Goal: Information Seeking & Learning: Understand process/instructions

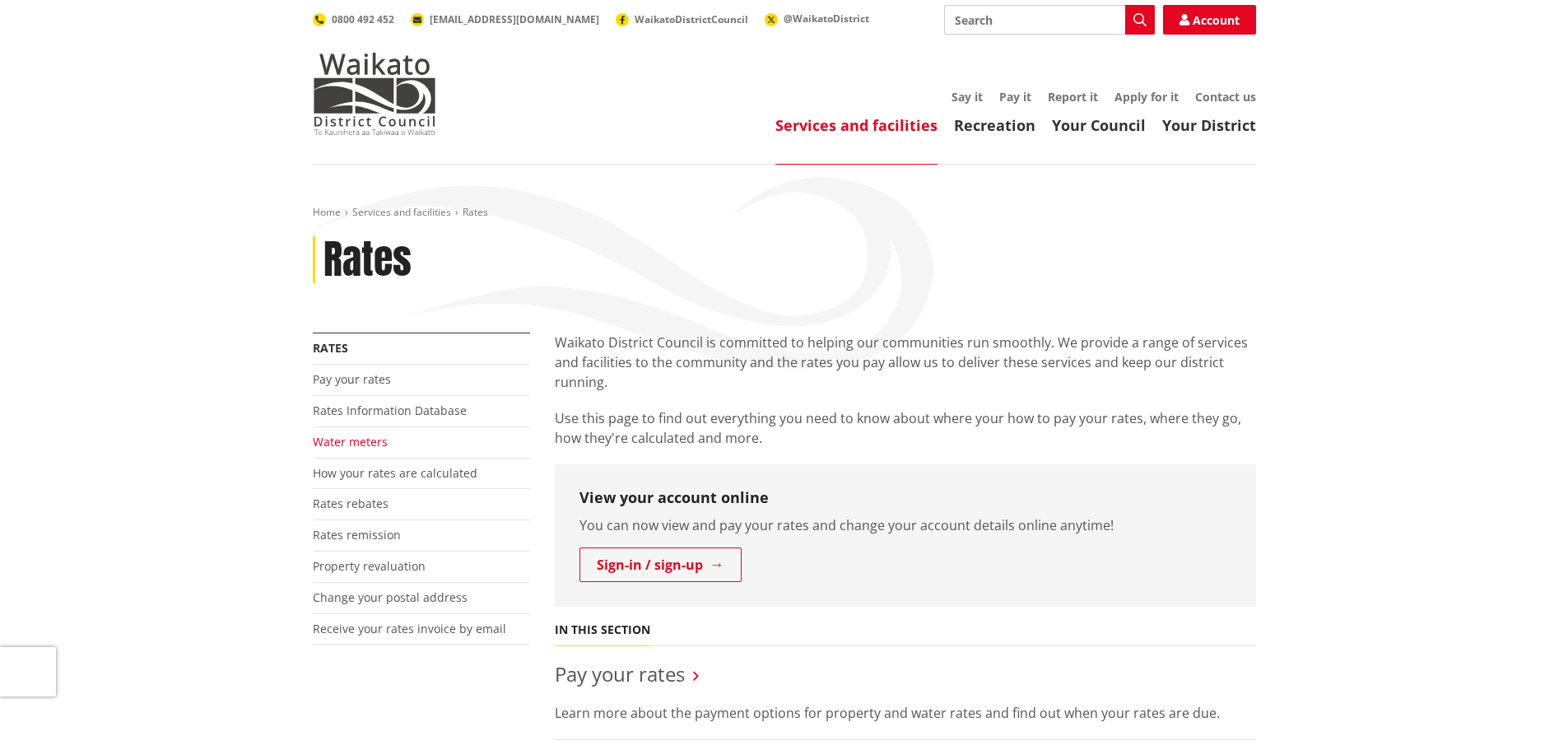
click at [348, 446] on link "Water meters" at bounding box center [350, 442] width 75 height 16
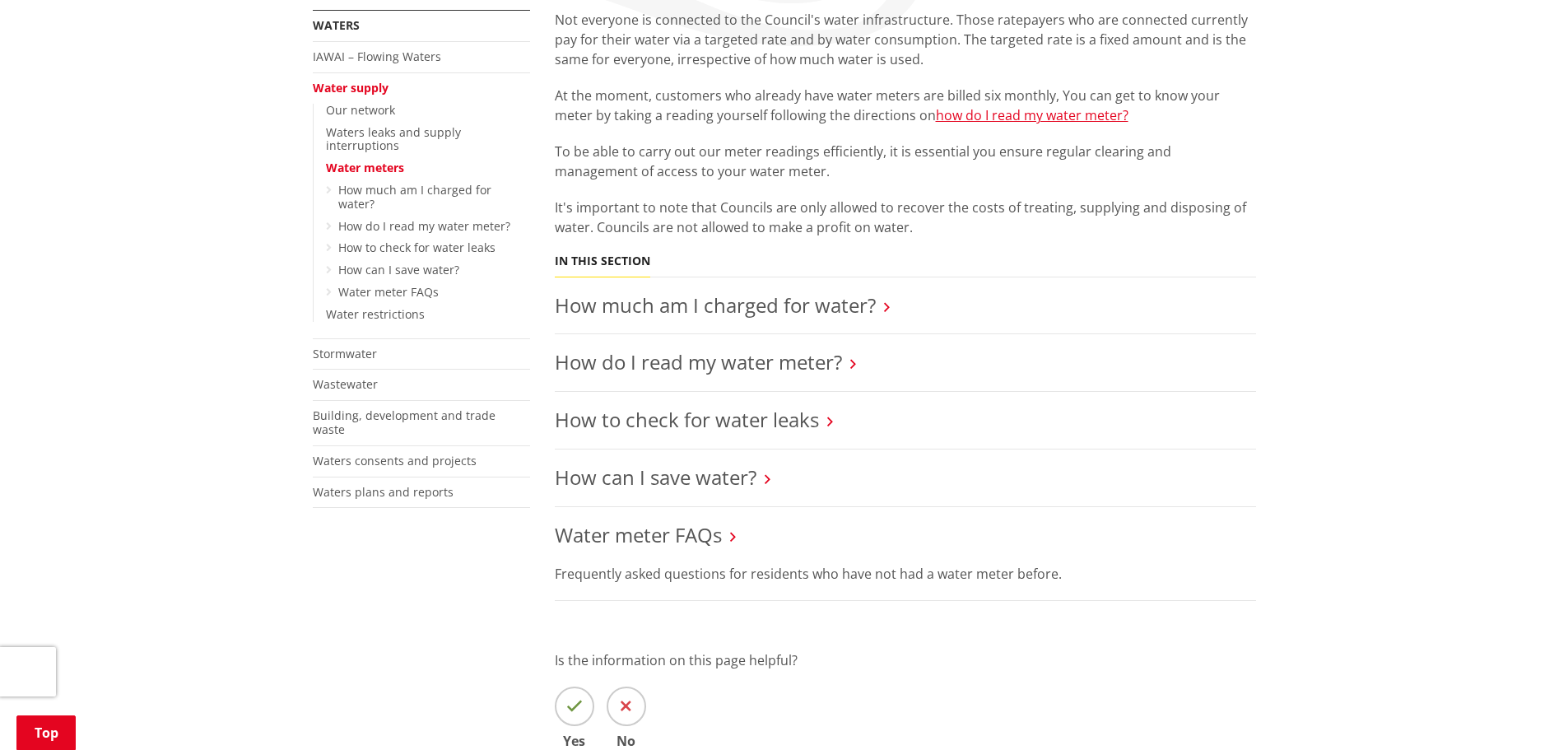
scroll to position [329, 0]
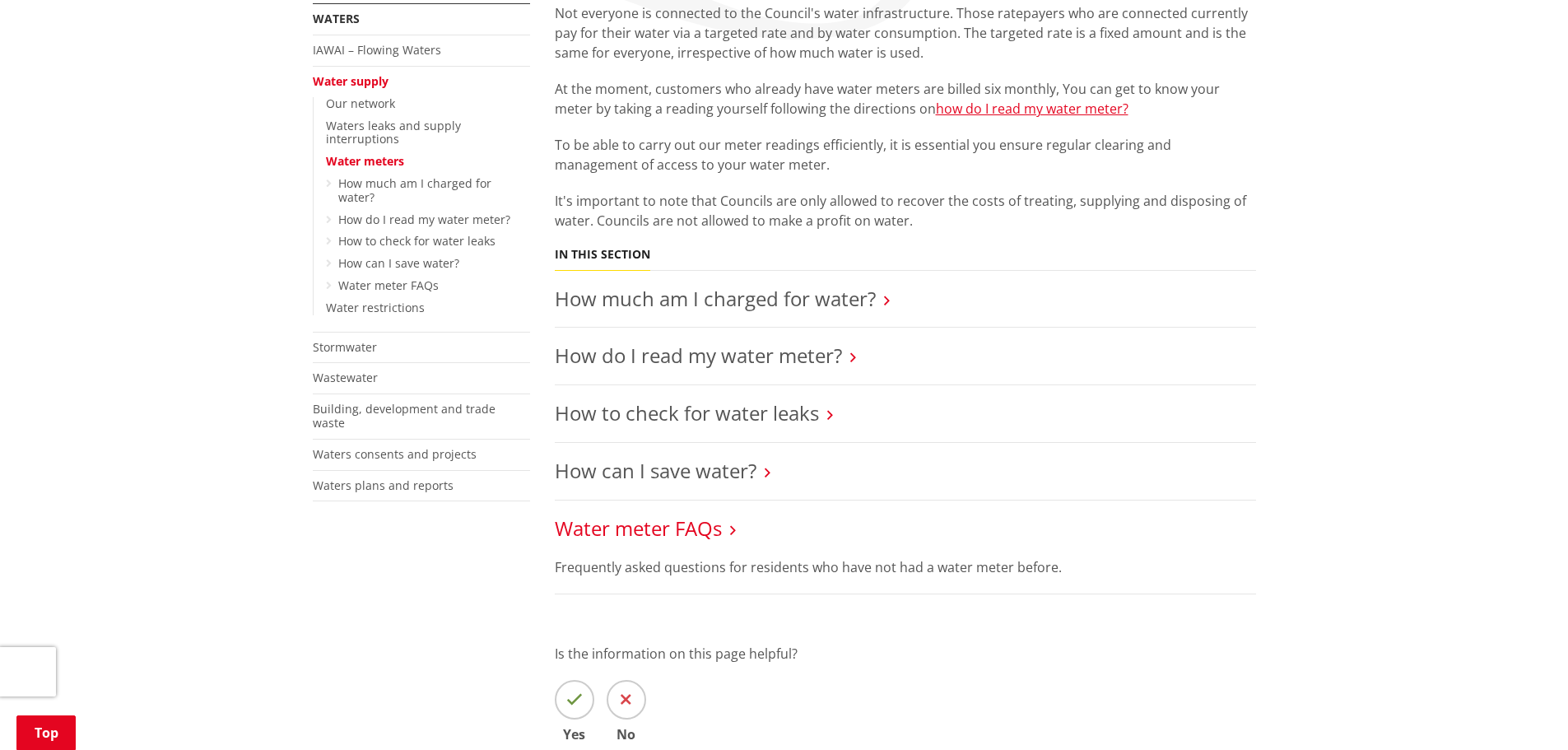
click at [654, 537] on link "Water meter FAQs" at bounding box center [639, 528] width 167 height 27
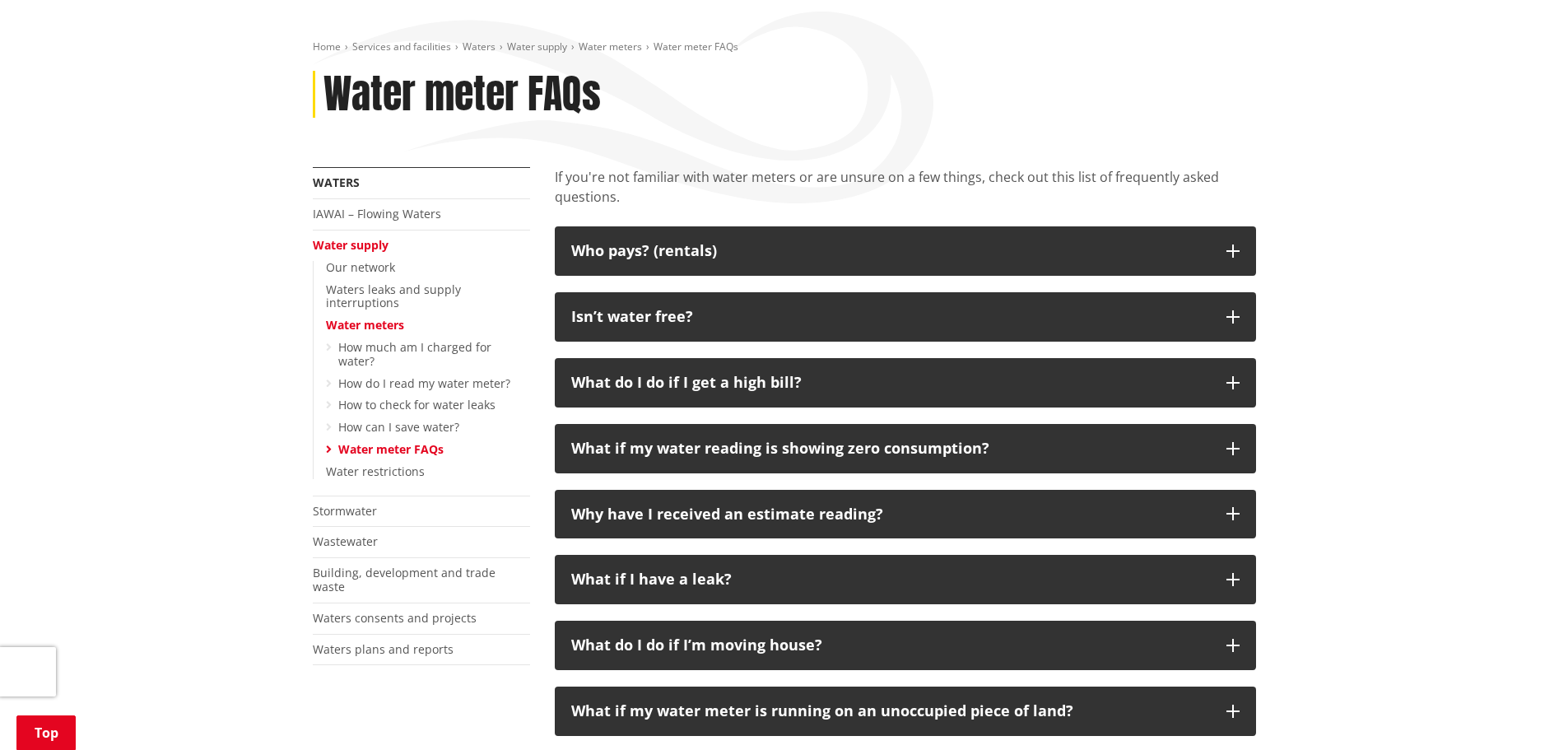
scroll to position [165, 0]
click at [432, 398] on link "How to check for water leaks" at bounding box center [417, 406] width 157 height 16
click at [359, 292] on link "Waters leaks and supply interruptions" at bounding box center [393, 297] width 135 height 30
click at [419, 283] on link "Waters leaks and supply interruptions" at bounding box center [393, 297] width 135 height 30
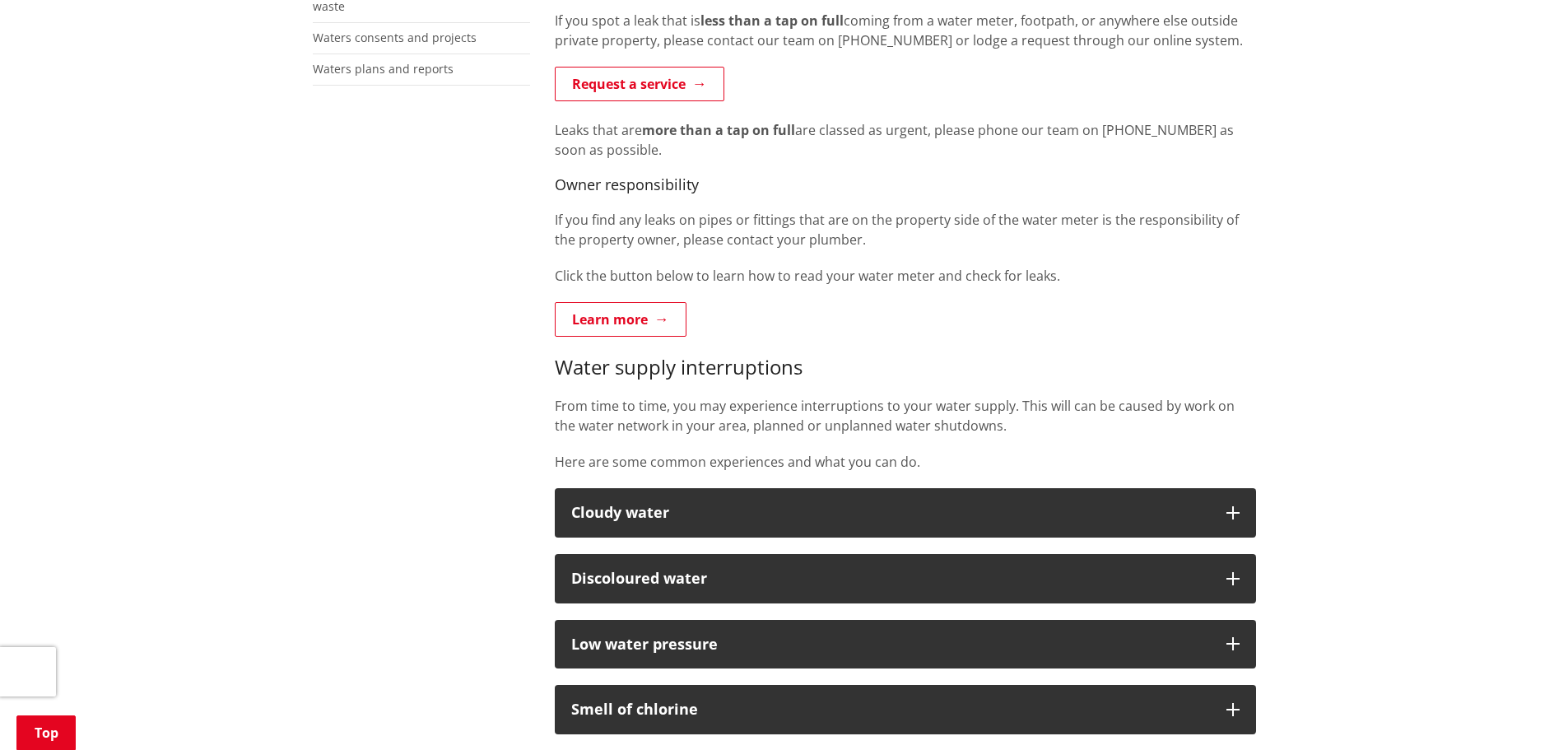
scroll to position [659, 0]
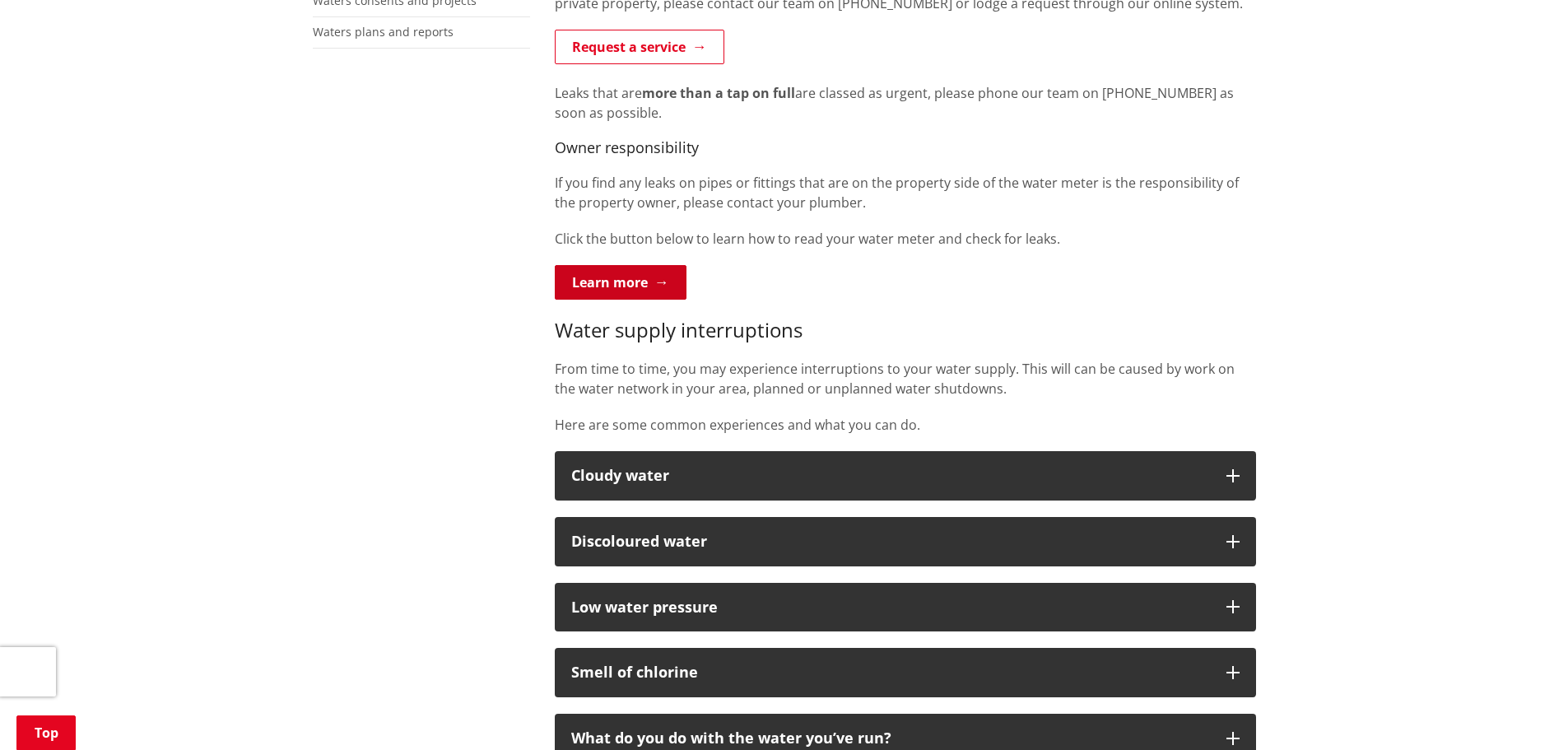
click at [616, 277] on link "Learn more" at bounding box center [621, 282] width 132 height 35
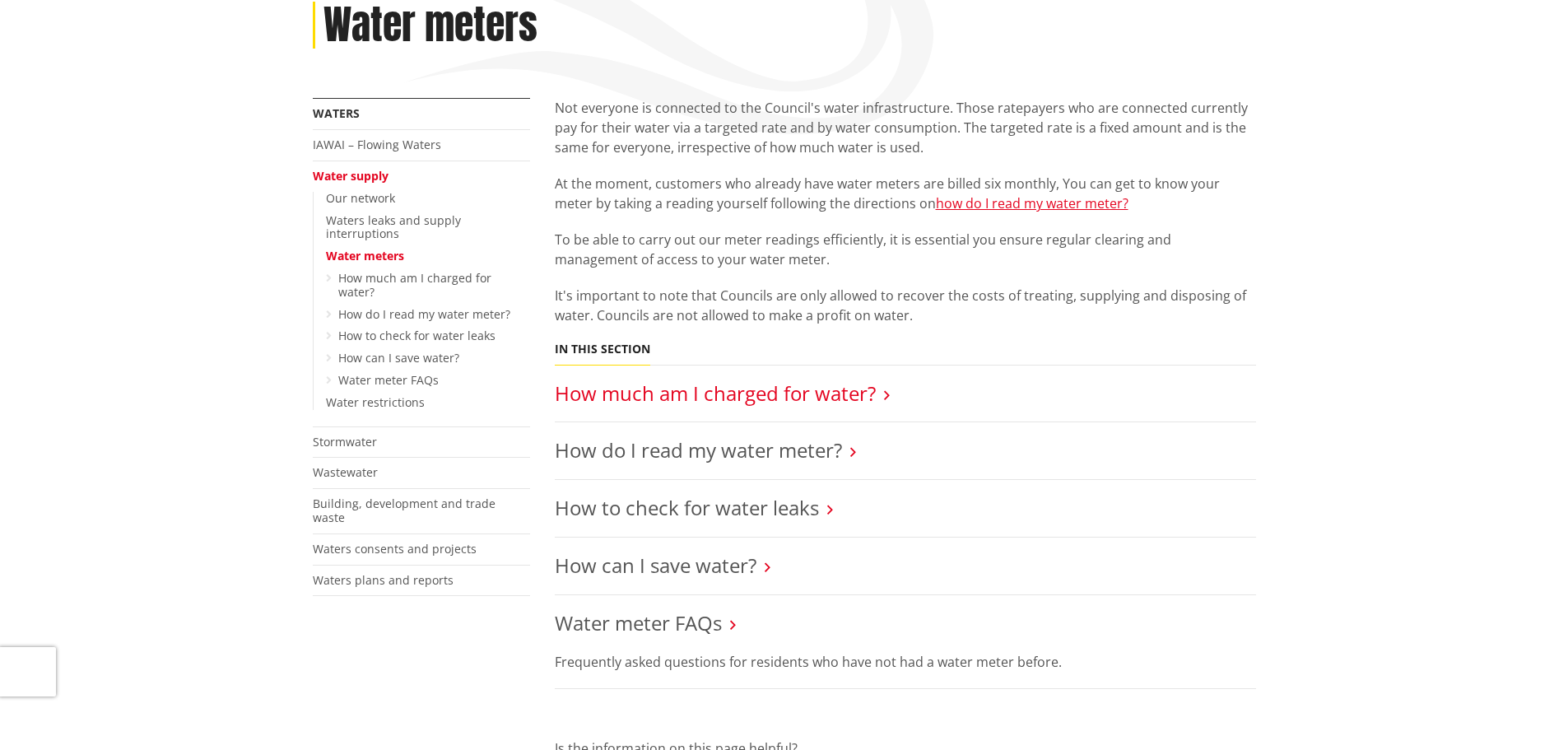
scroll to position [247, 0]
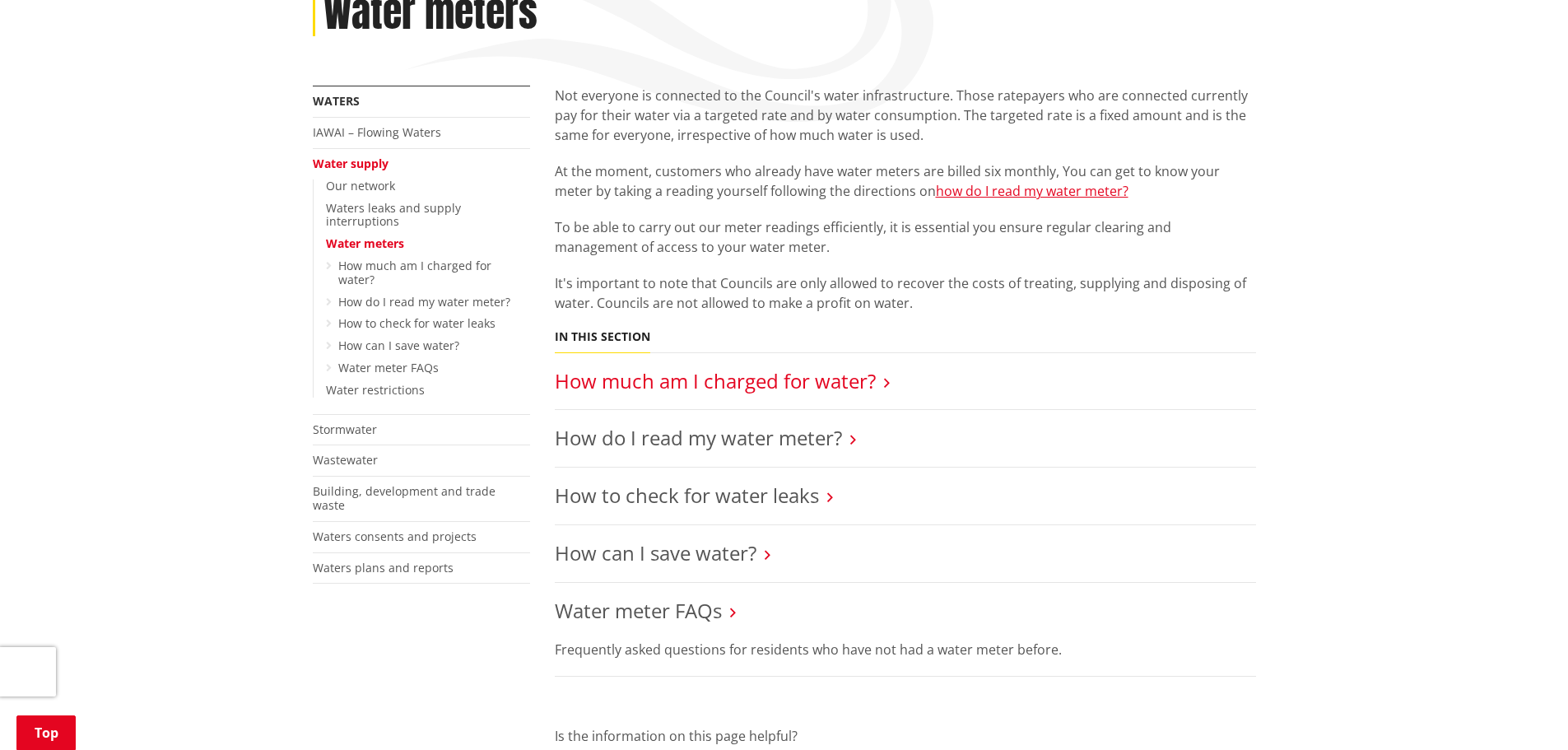
click at [741, 371] on link "How much am I charged for water?" at bounding box center [716, 380] width 321 height 27
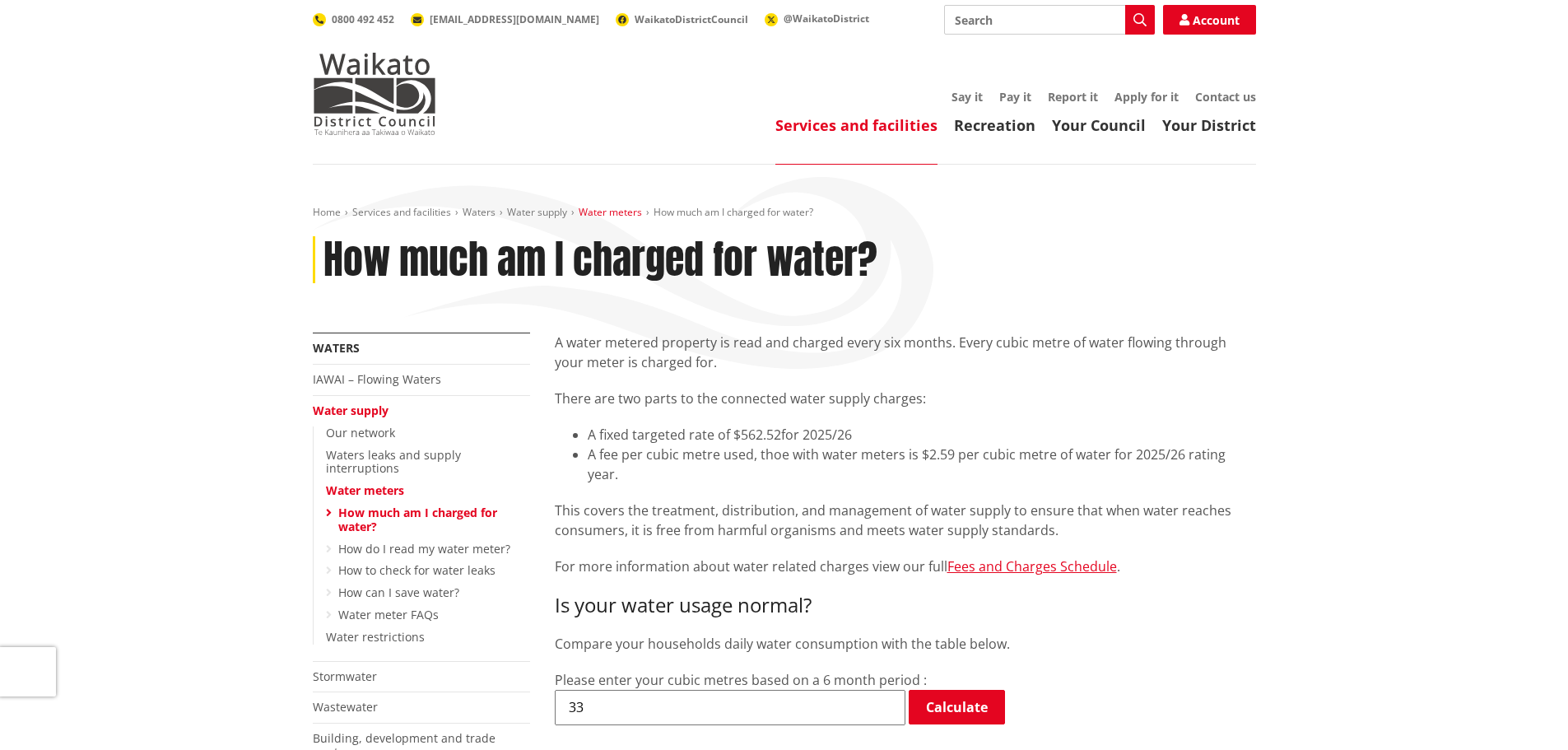
click at [617, 214] on link "Water meters" at bounding box center [611, 212] width 64 height 14
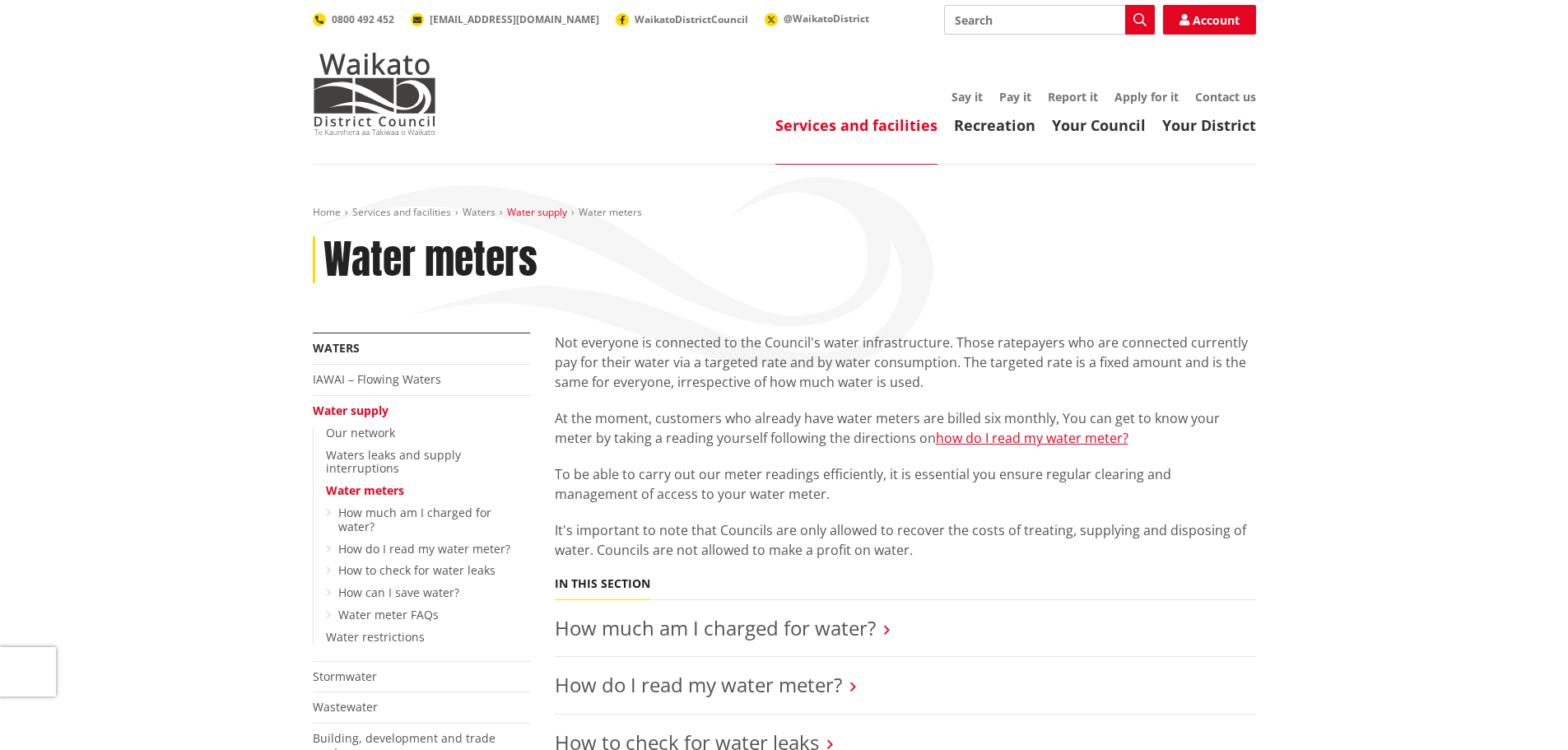
click at [522, 211] on link "Water supply" at bounding box center [537, 212] width 60 height 14
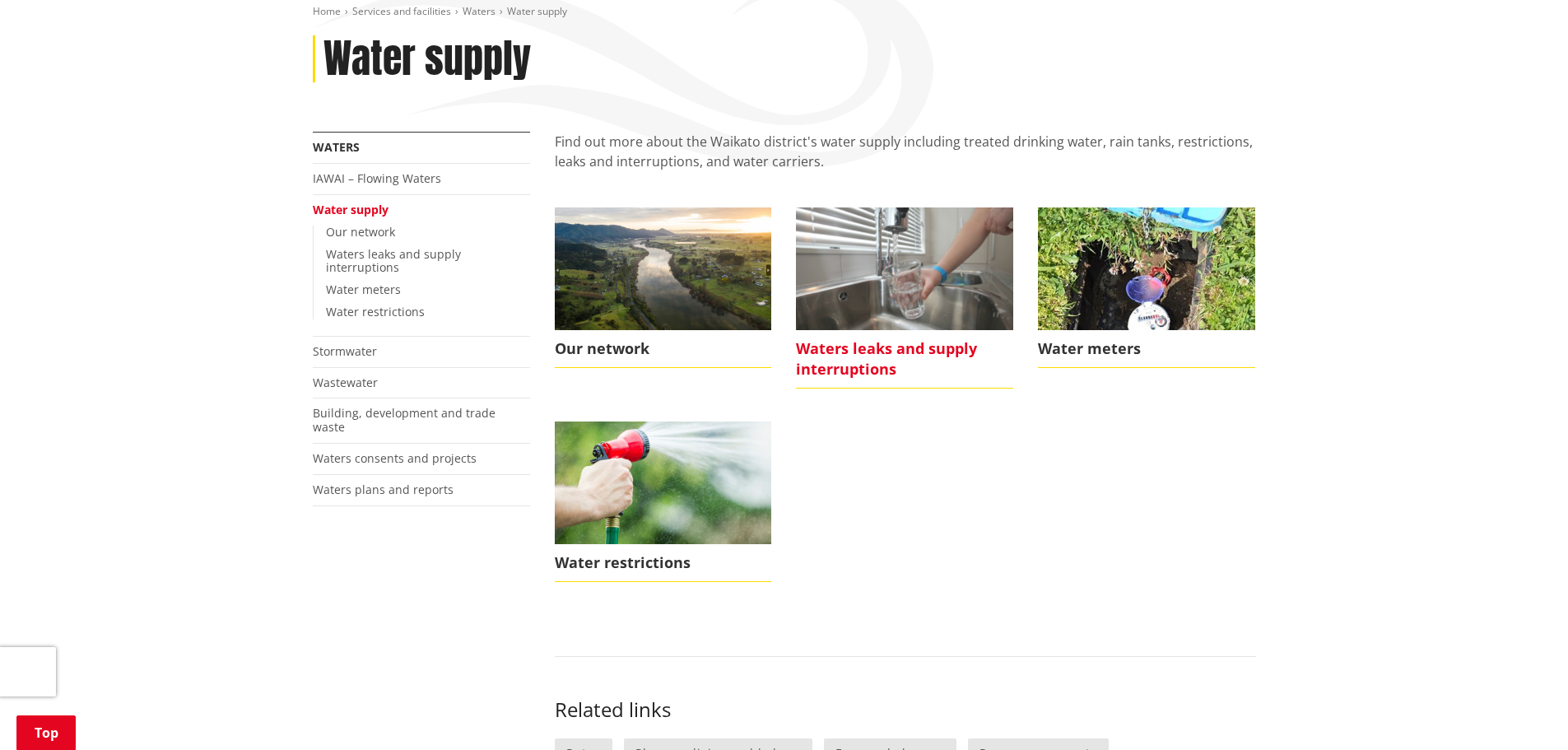
scroll to position [247, 0]
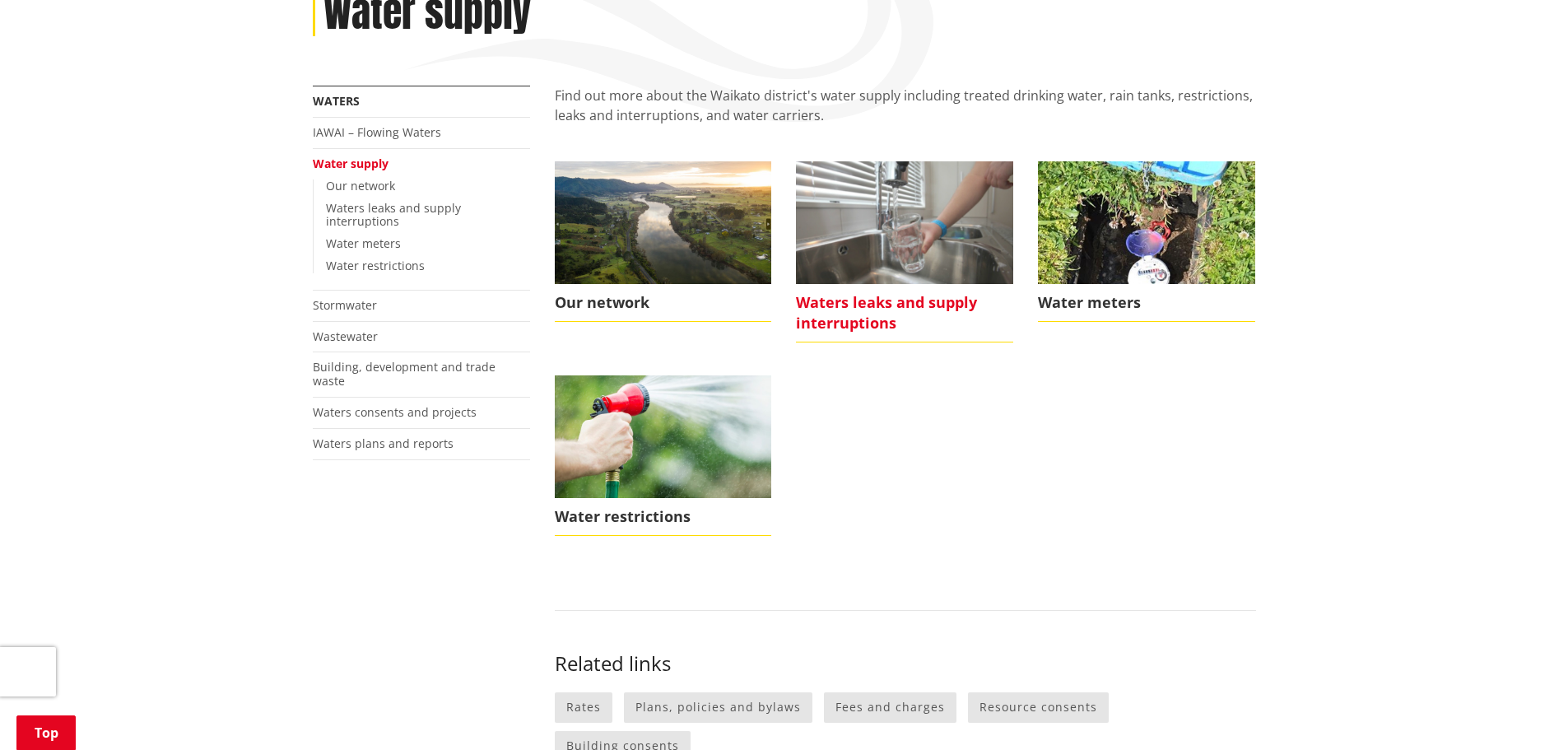
click at [925, 281] on img at bounding box center [905, 222] width 217 height 122
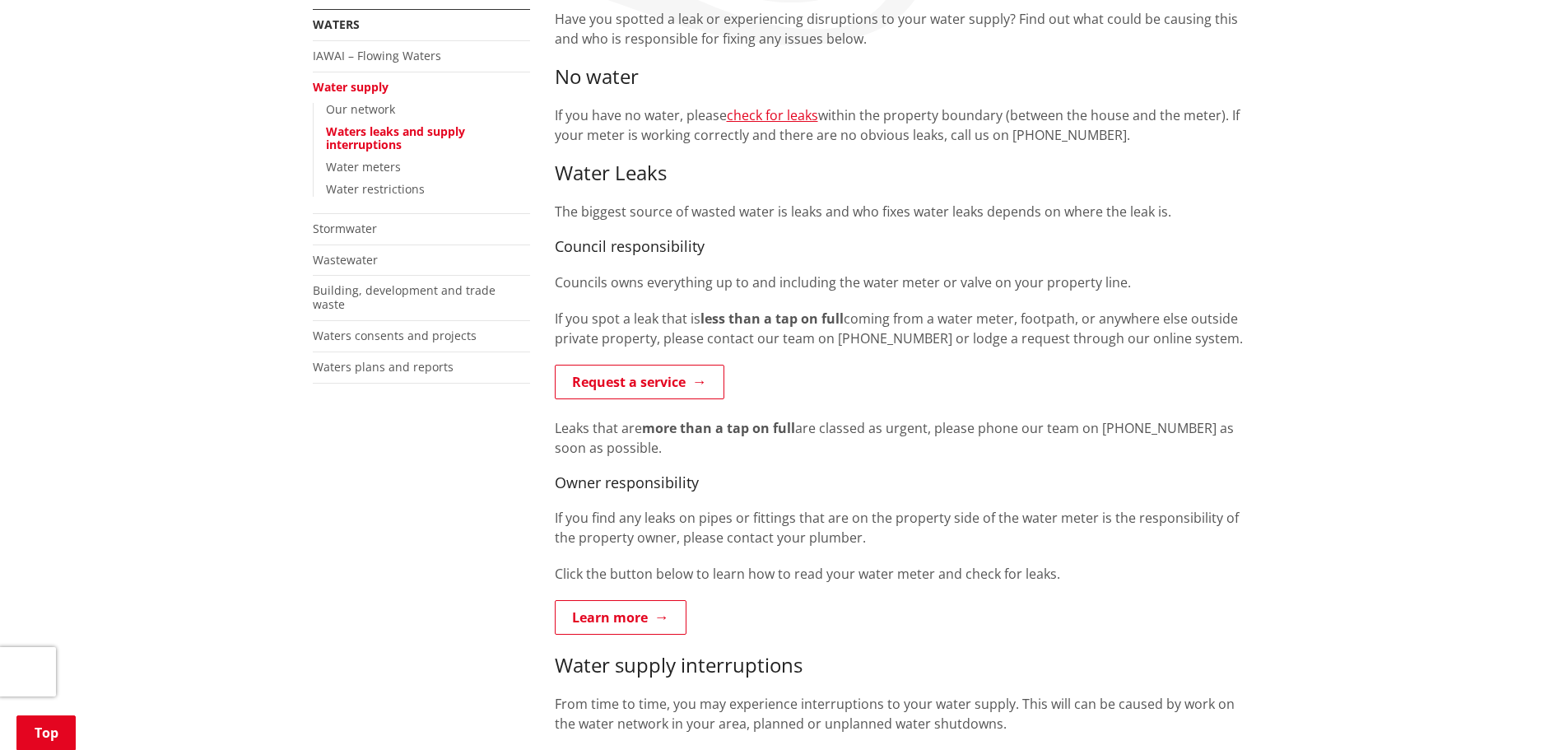
scroll to position [329, 0]
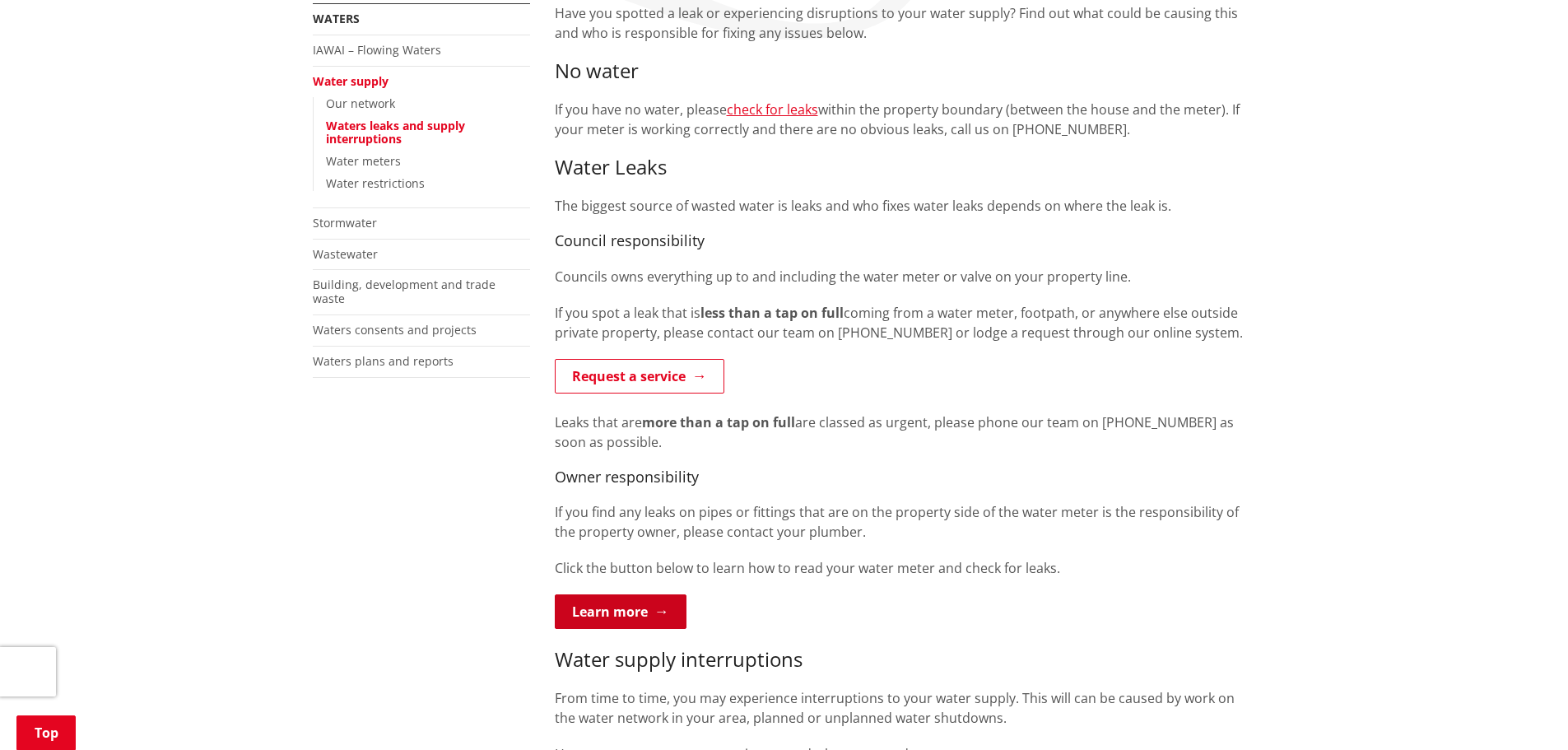
click at [616, 602] on link "Learn more" at bounding box center [621, 611] width 132 height 35
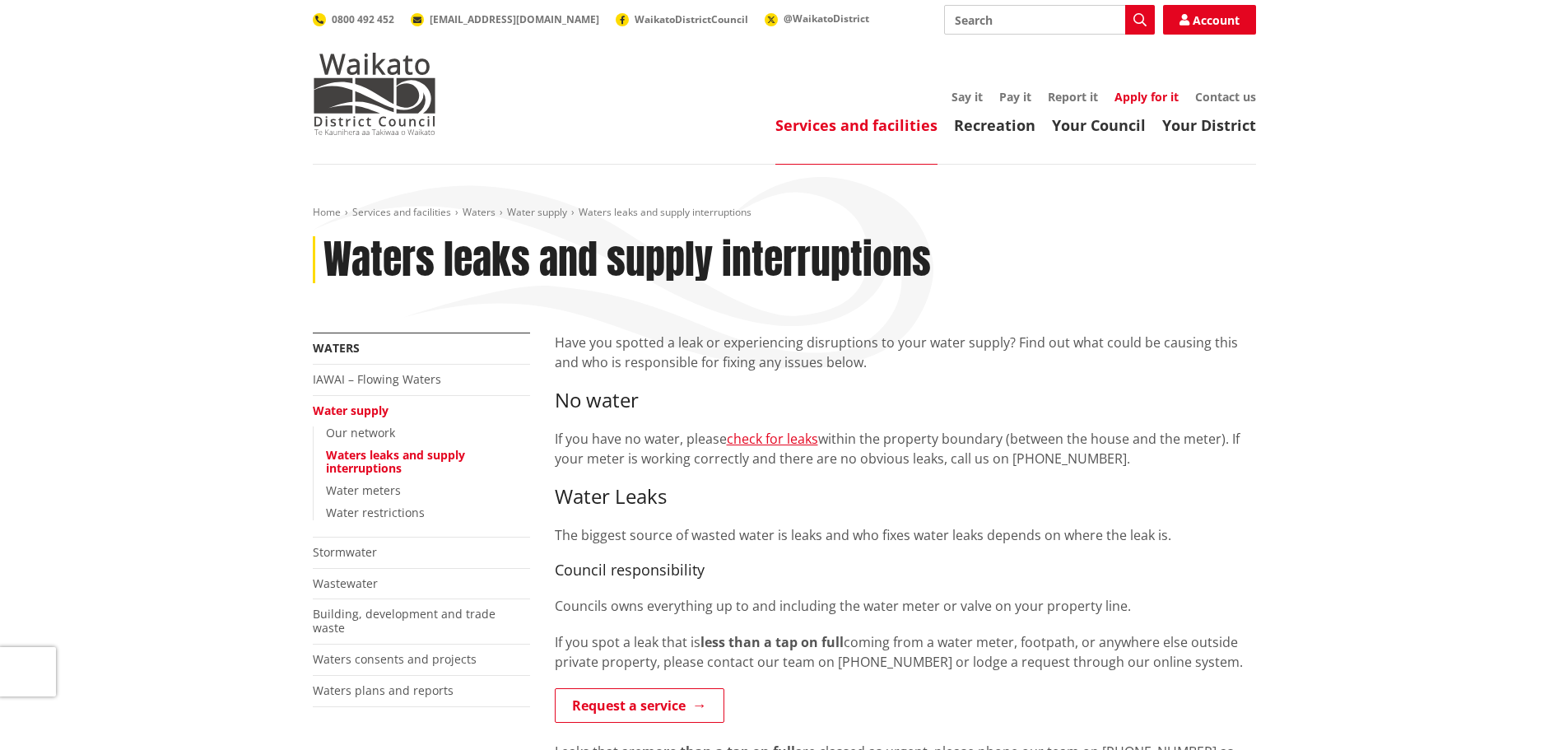
click at [1139, 102] on link "Apply for it" at bounding box center [1146, 97] width 64 height 16
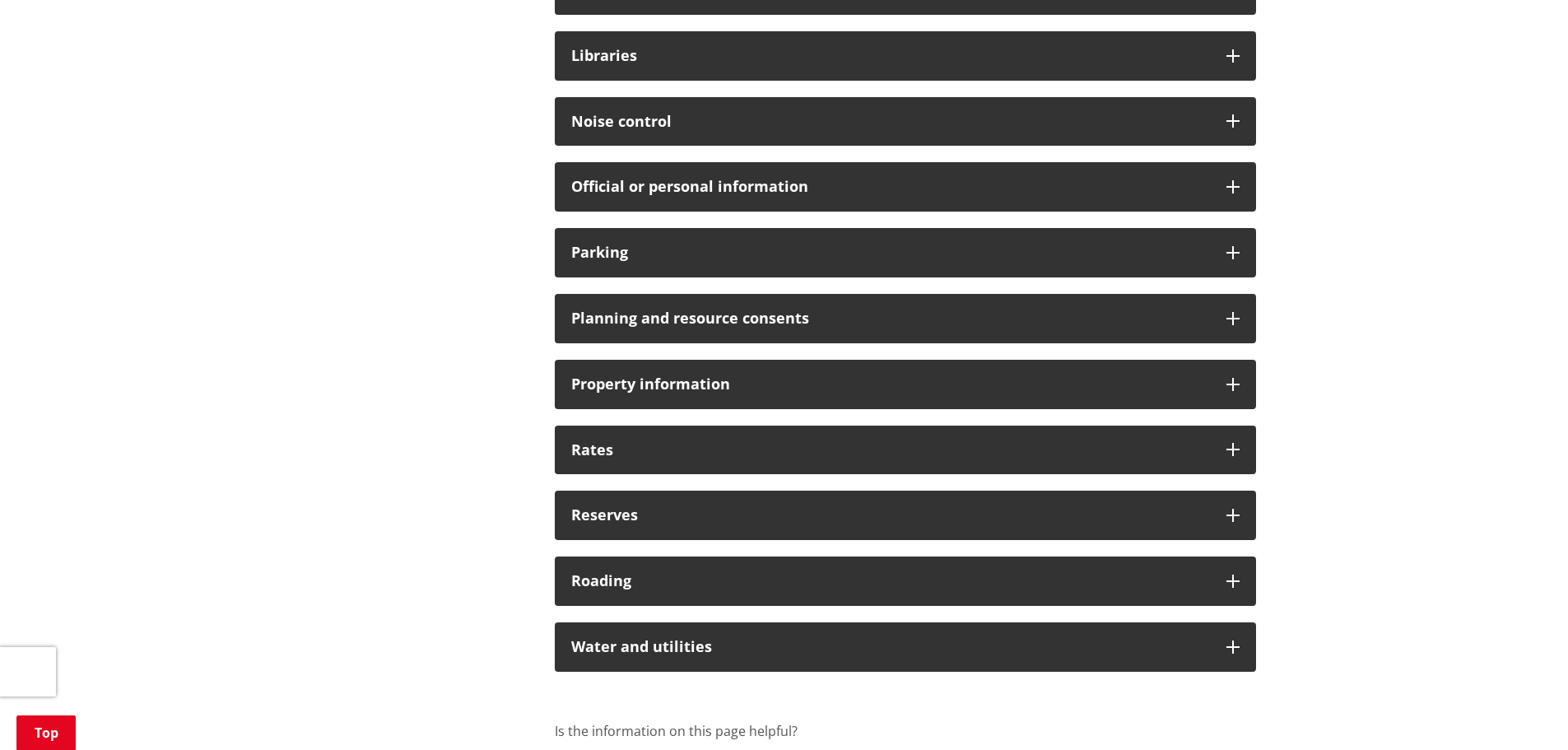
scroll to position [1071, 0]
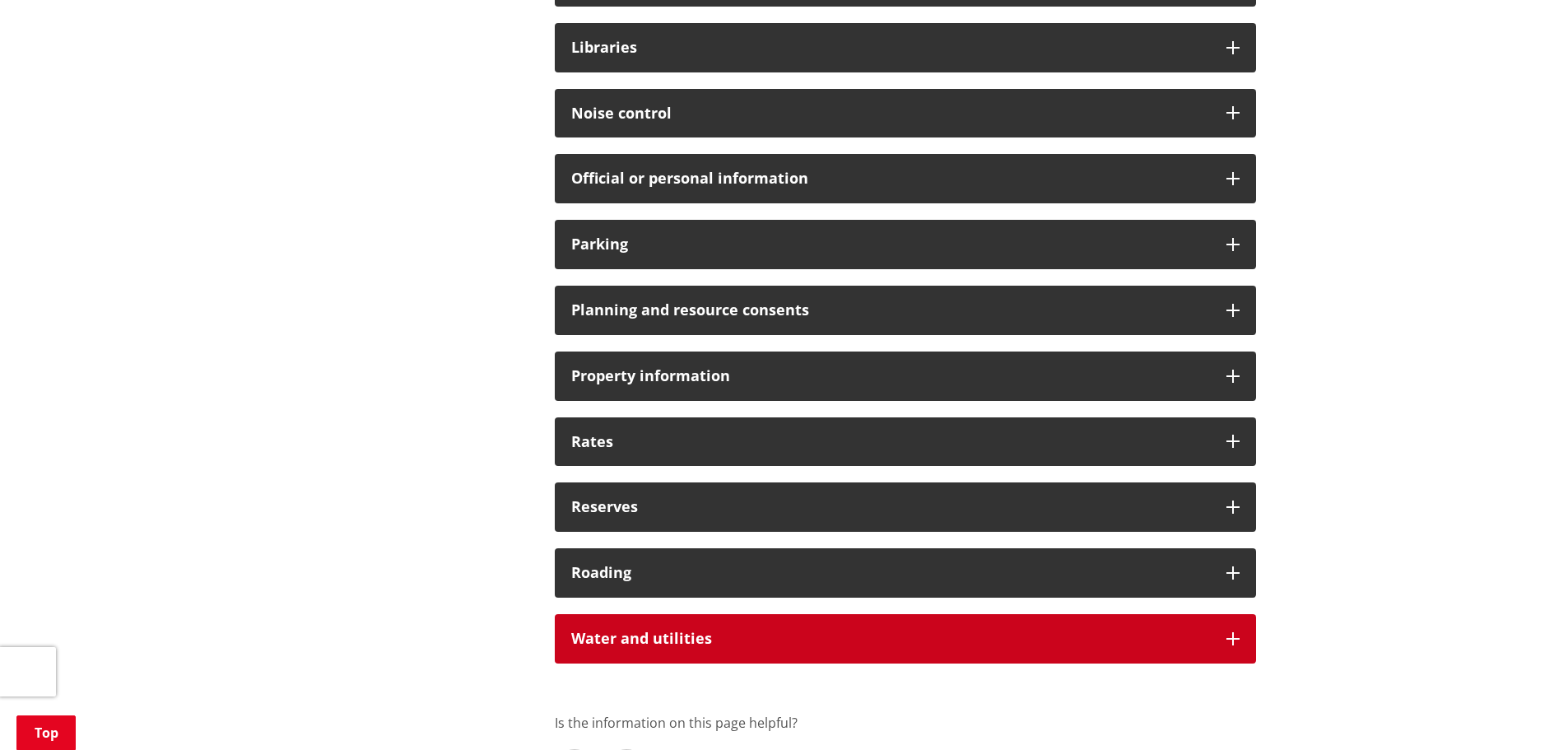
click at [1217, 640] on div "Water and utilities" at bounding box center [906, 639] width 702 height 50
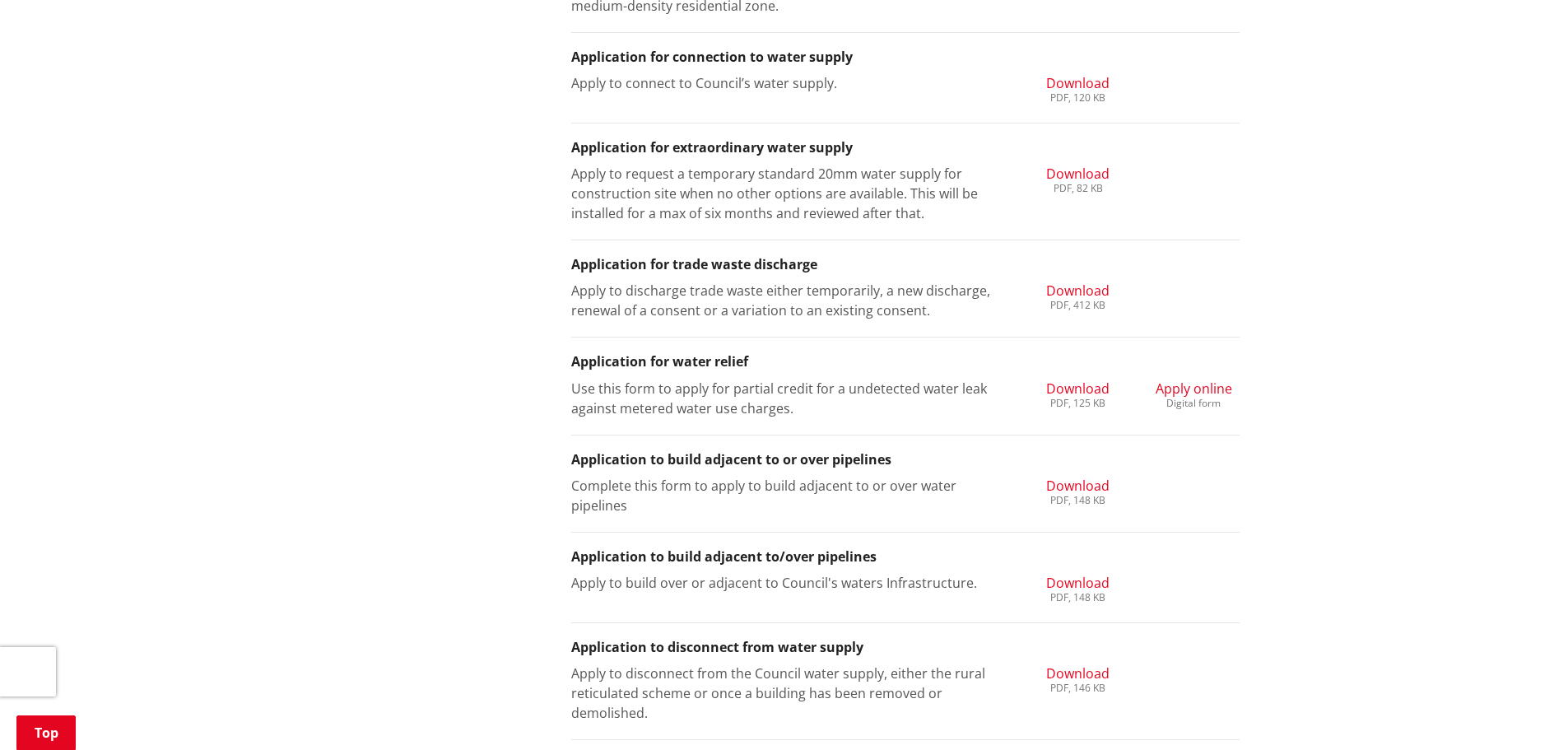
scroll to position [1894, 0]
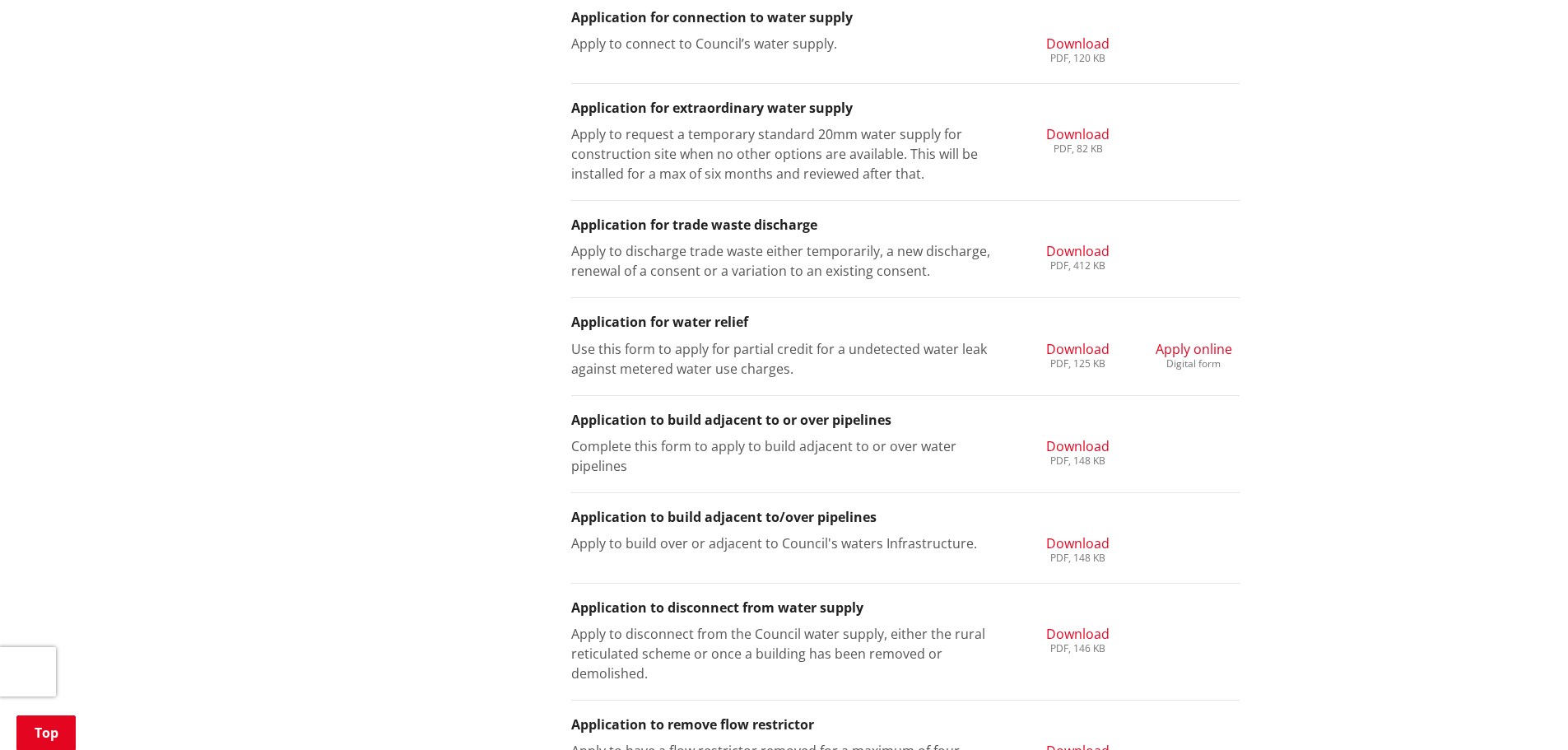
click at [1180, 351] on span "Apply online" at bounding box center [1193, 349] width 77 height 18
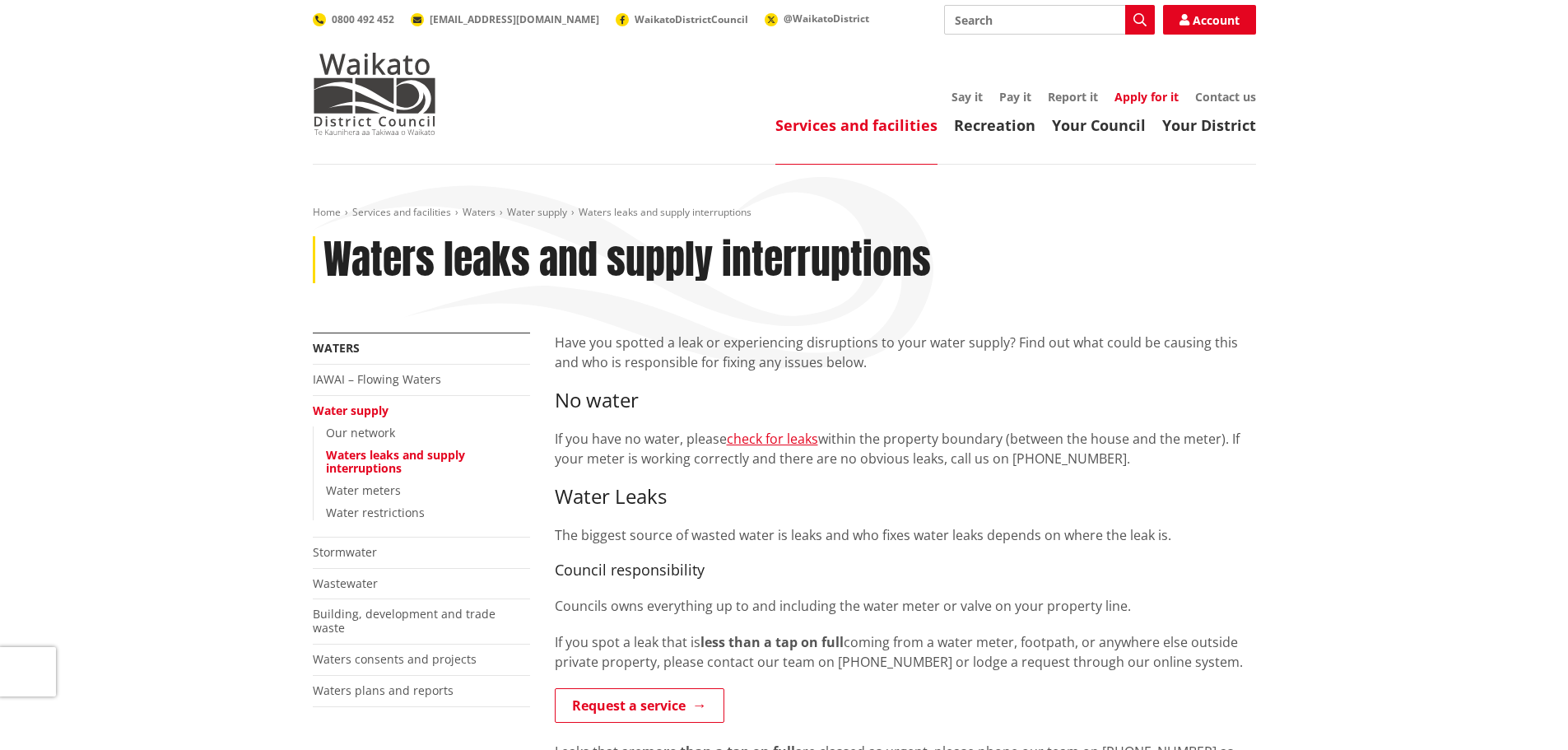
click at [1130, 97] on link "Apply for it" at bounding box center [1146, 97] width 64 height 16
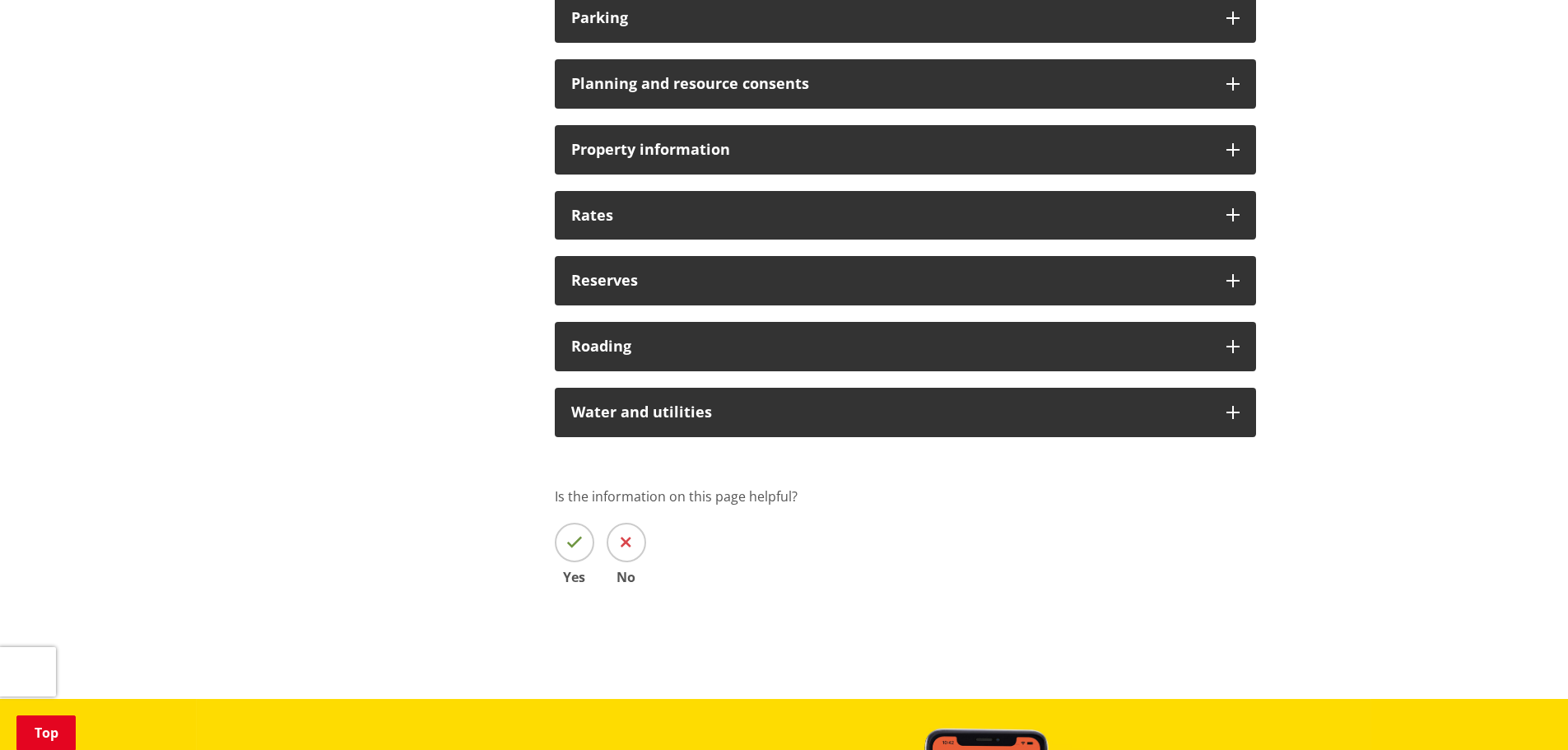
scroll to position [1317, 0]
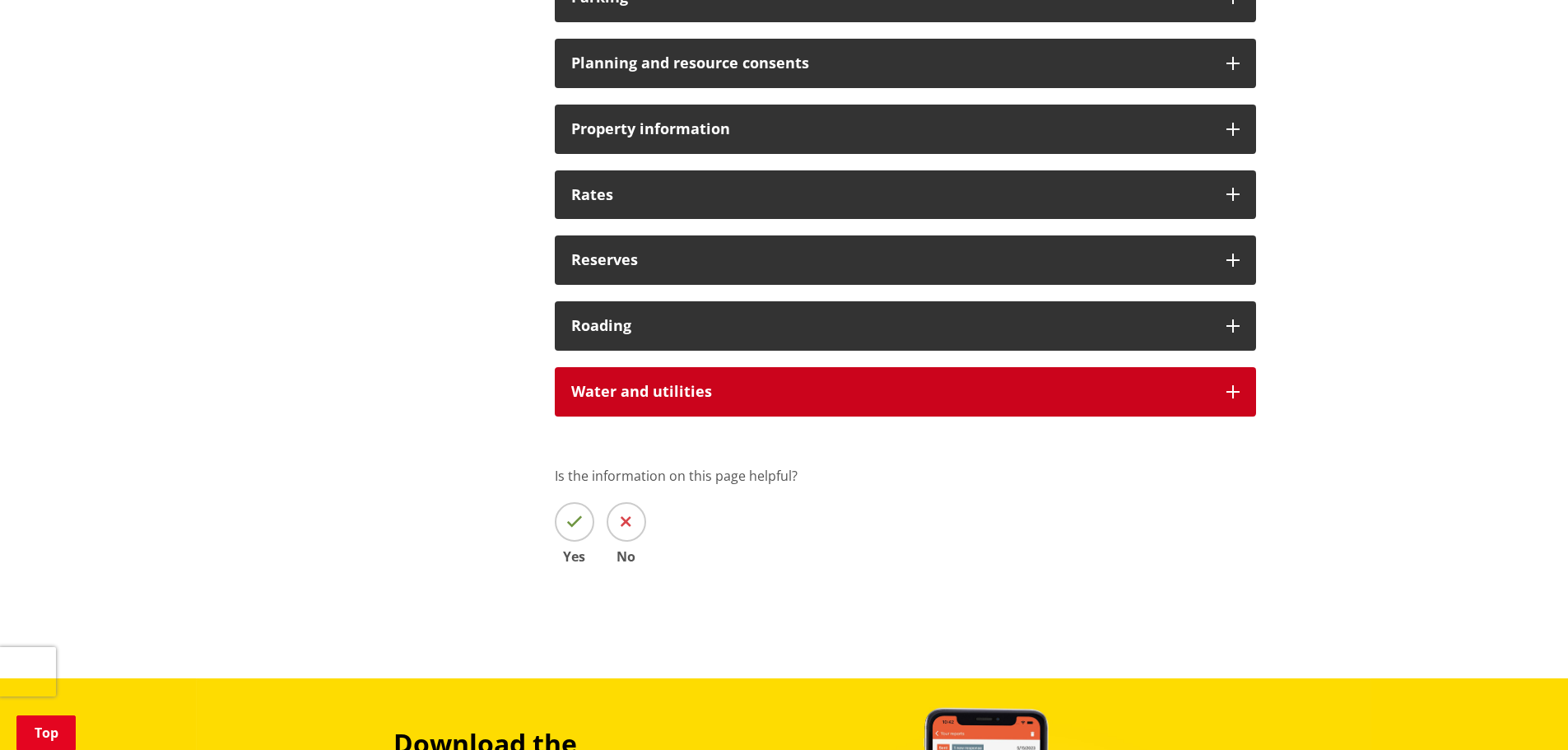
click at [1240, 386] on div "Water and utilities" at bounding box center [906, 392] width 702 height 50
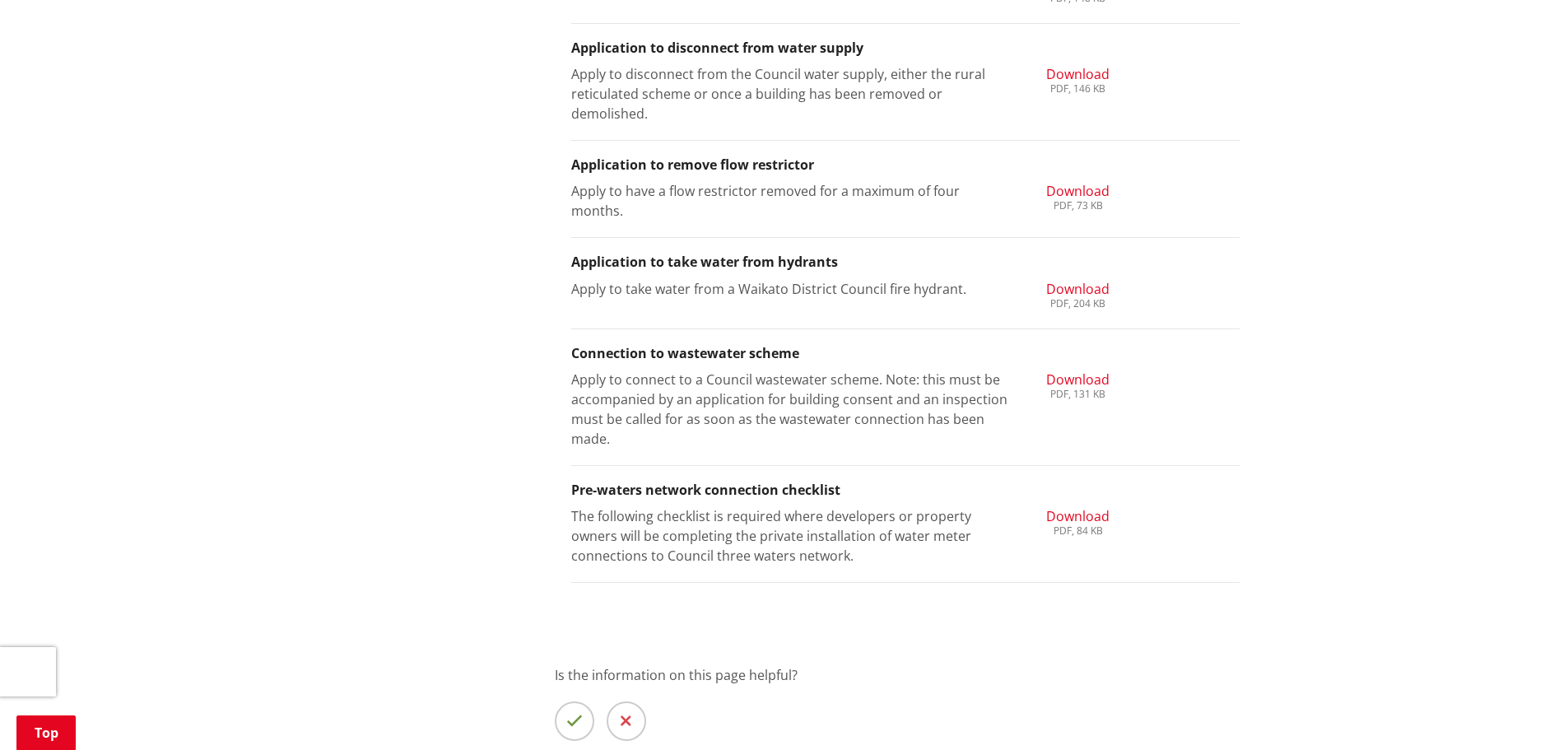
scroll to position [2470, 0]
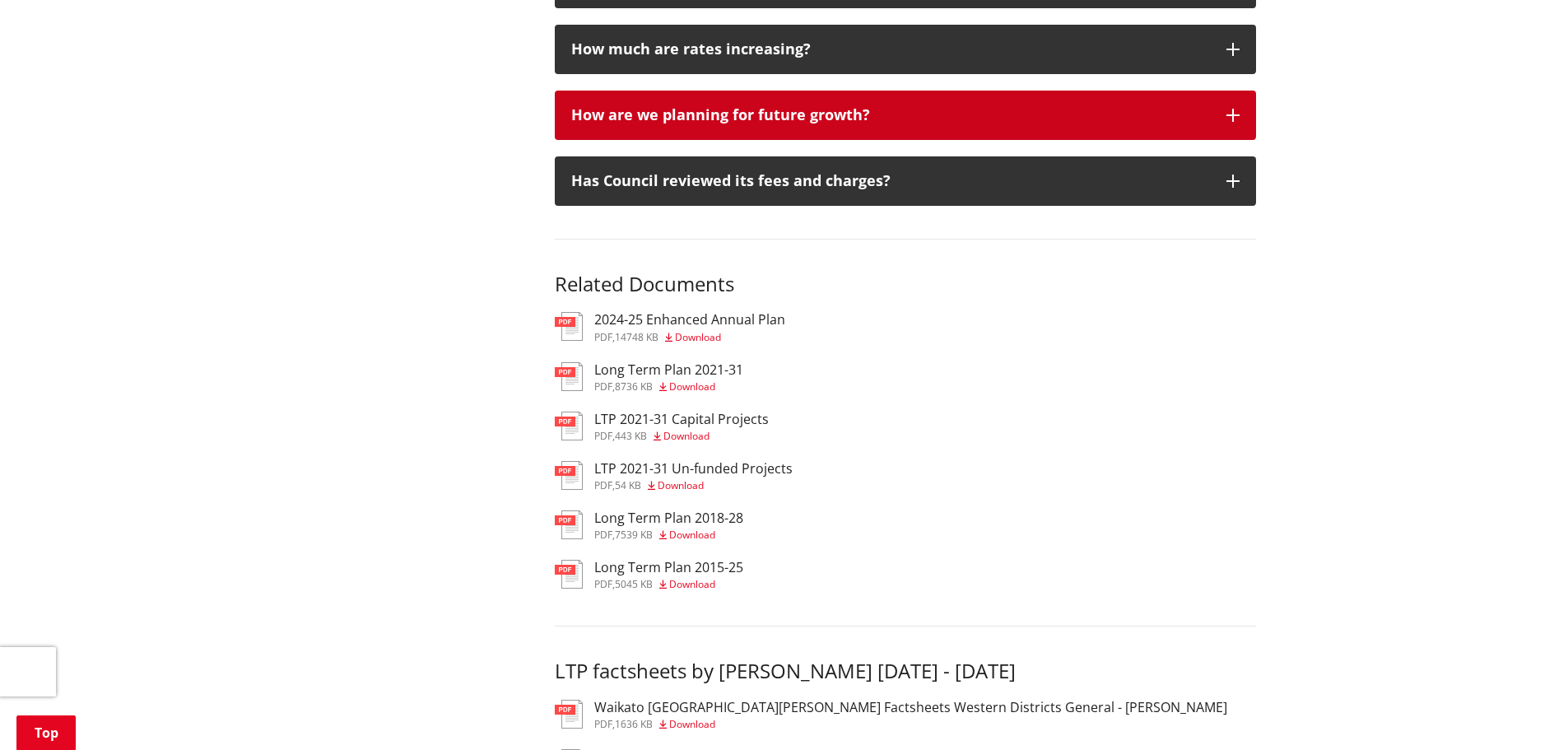
scroll to position [2224, 0]
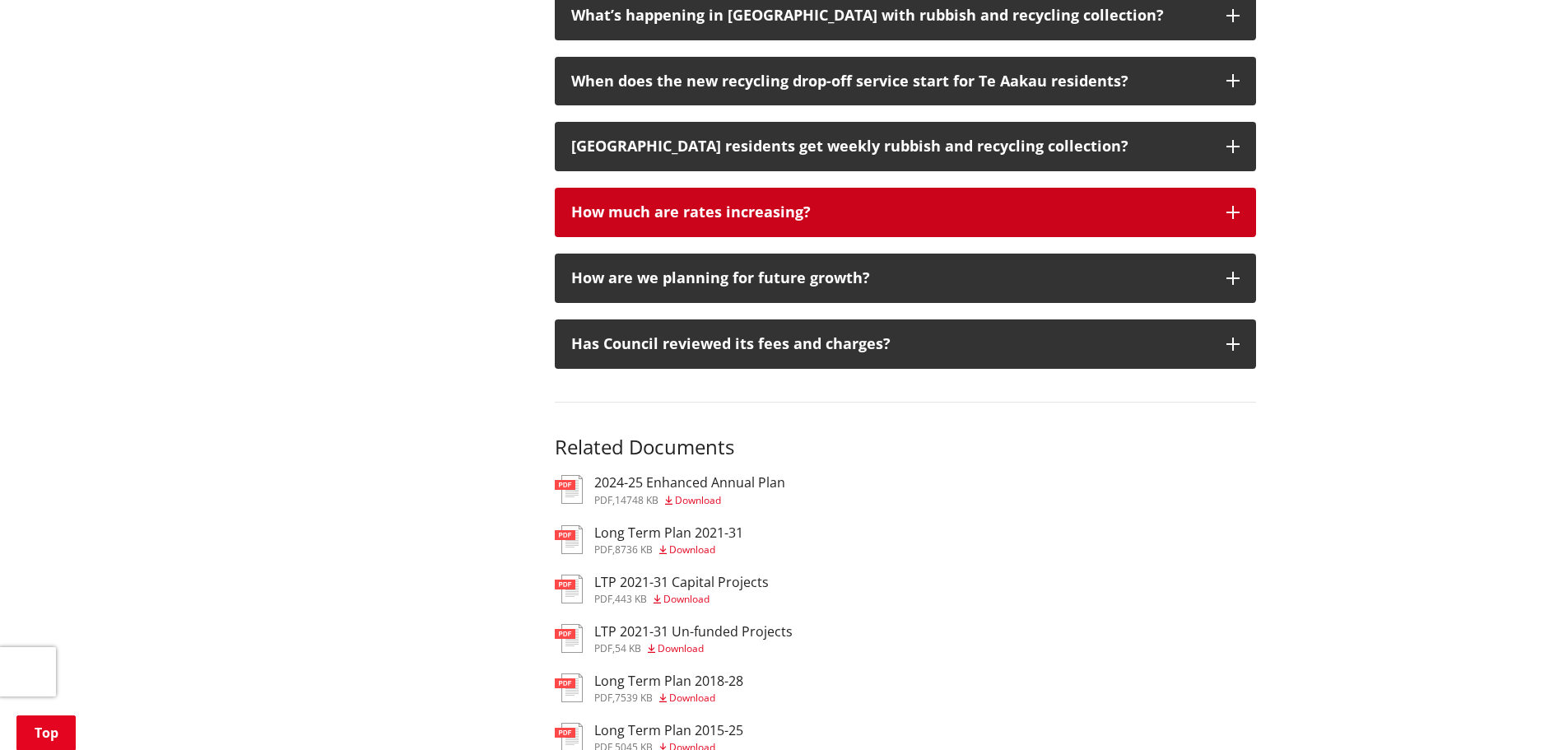
click at [1230, 205] on icon "button" at bounding box center [1232, 211] width 13 height 13
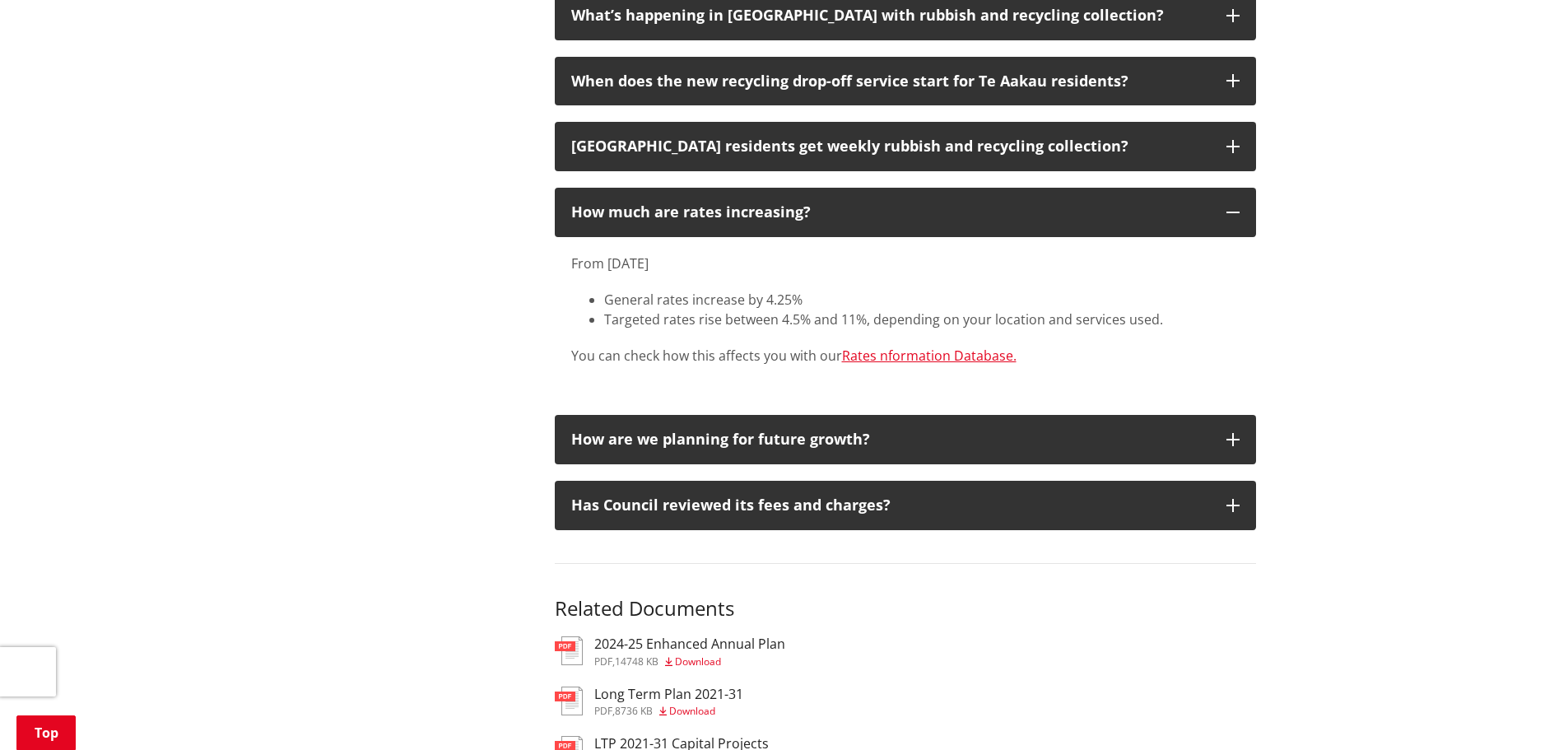
click at [724, 636] on h3 "2024-25 Enhanced Annual Plan" at bounding box center [690, 644] width 191 height 16
